Goal: Information Seeking & Learning: Check status

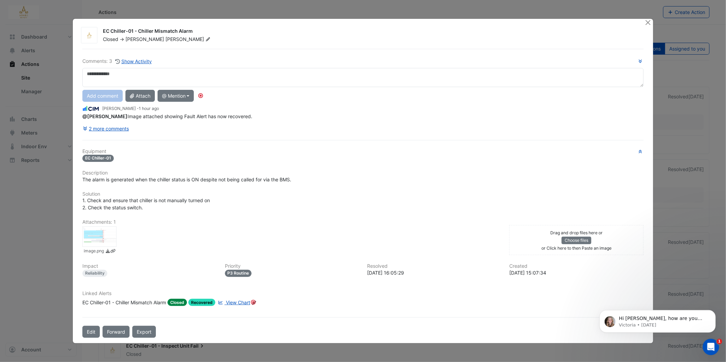
click at [90, 236] on div at bounding box center [99, 237] width 34 height 21
